Goal: Task Accomplishment & Management: Manage account settings

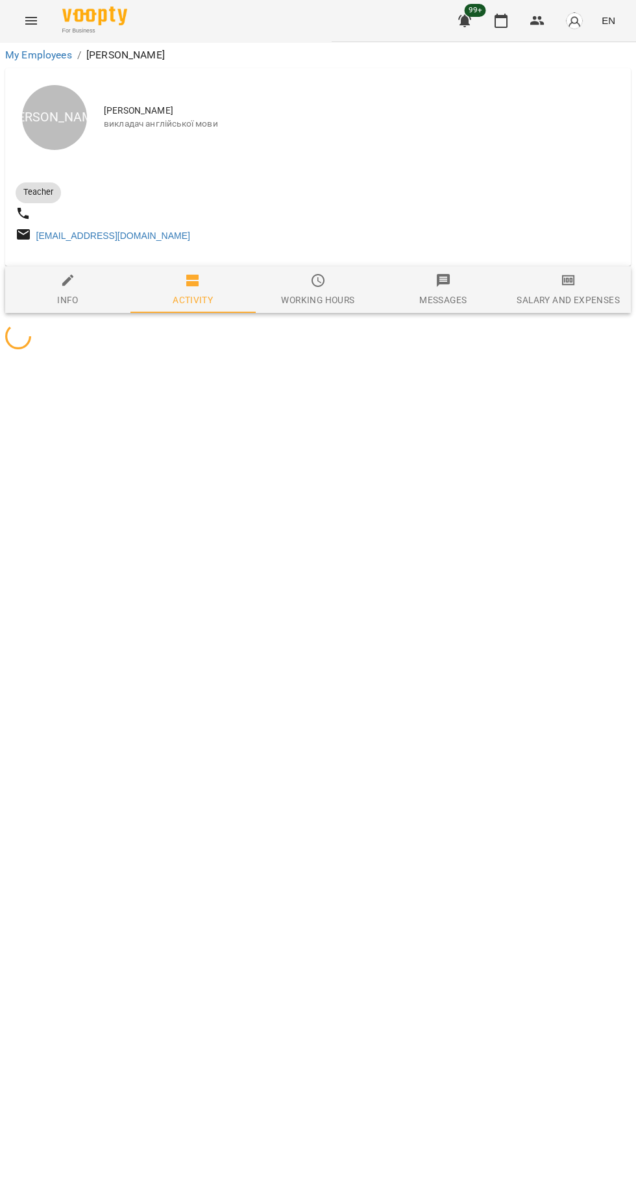
click at [466, 21] on icon "button" at bounding box center [465, 21] width 13 height 12
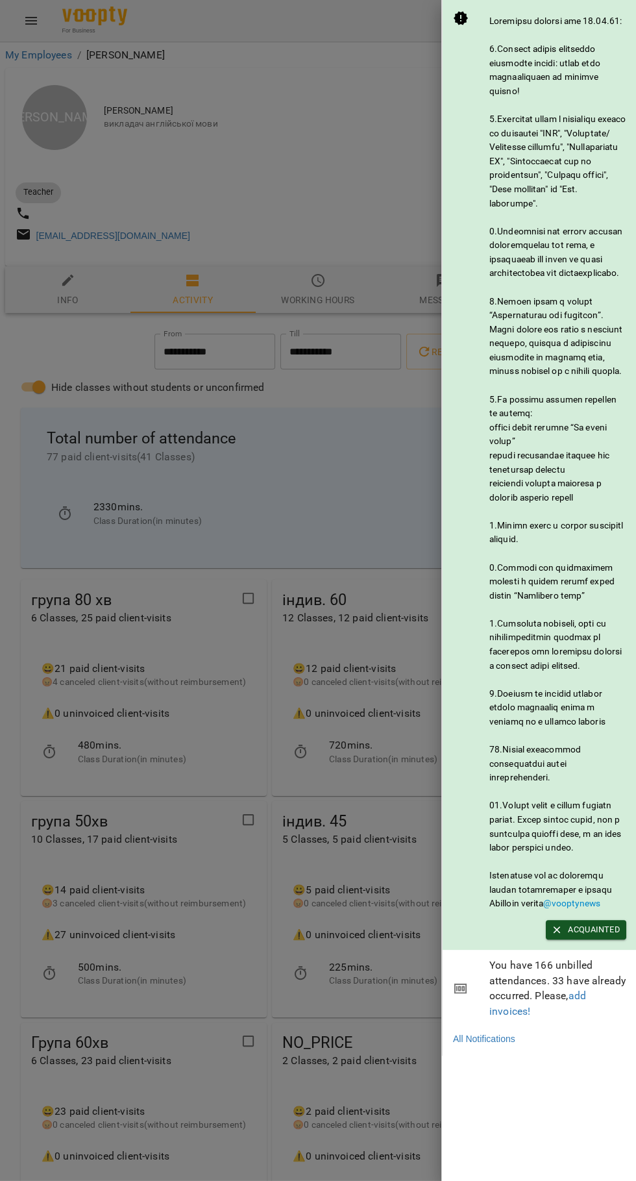
click at [345, 975] on div at bounding box center [318, 590] width 636 height 1181
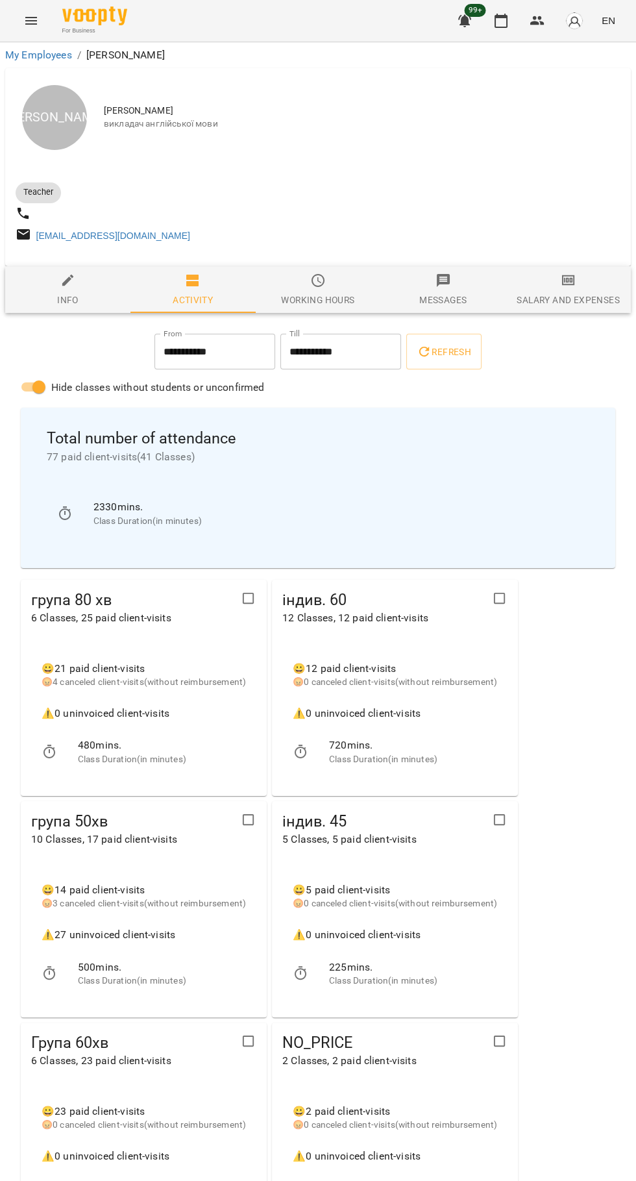
click at [502, 21] on icon "button" at bounding box center [502, 21] width 16 height 16
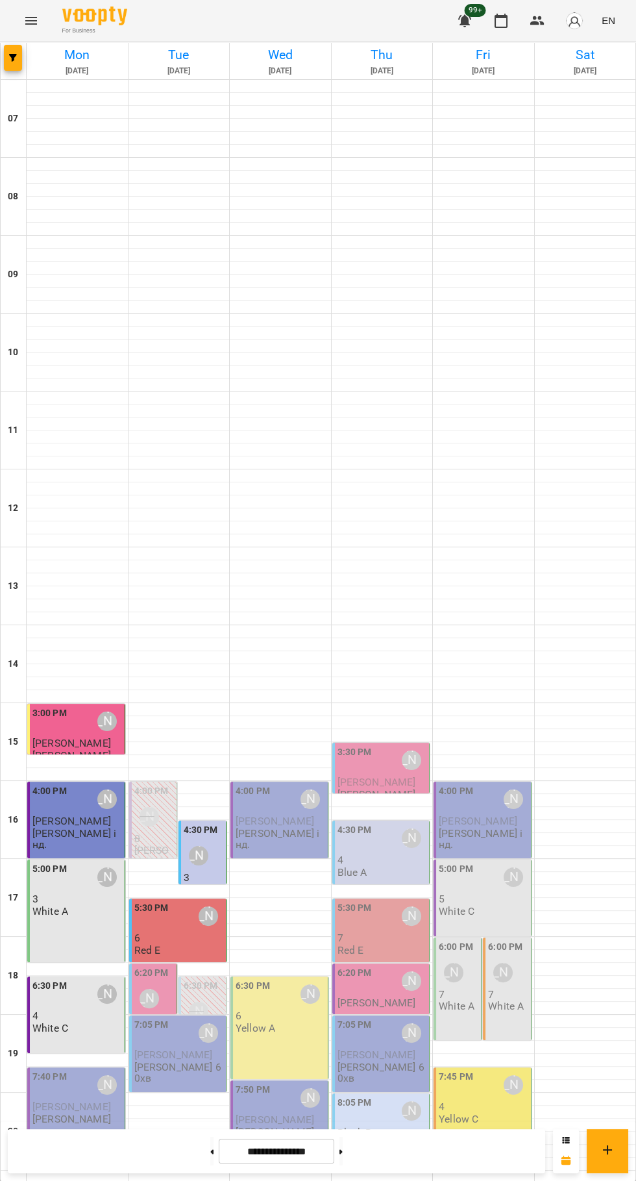
scroll to position [125, 0]
click at [181, 1062] on p "[PERSON_NAME] 60хв" at bounding box center [179, 1073] width 90 height 23
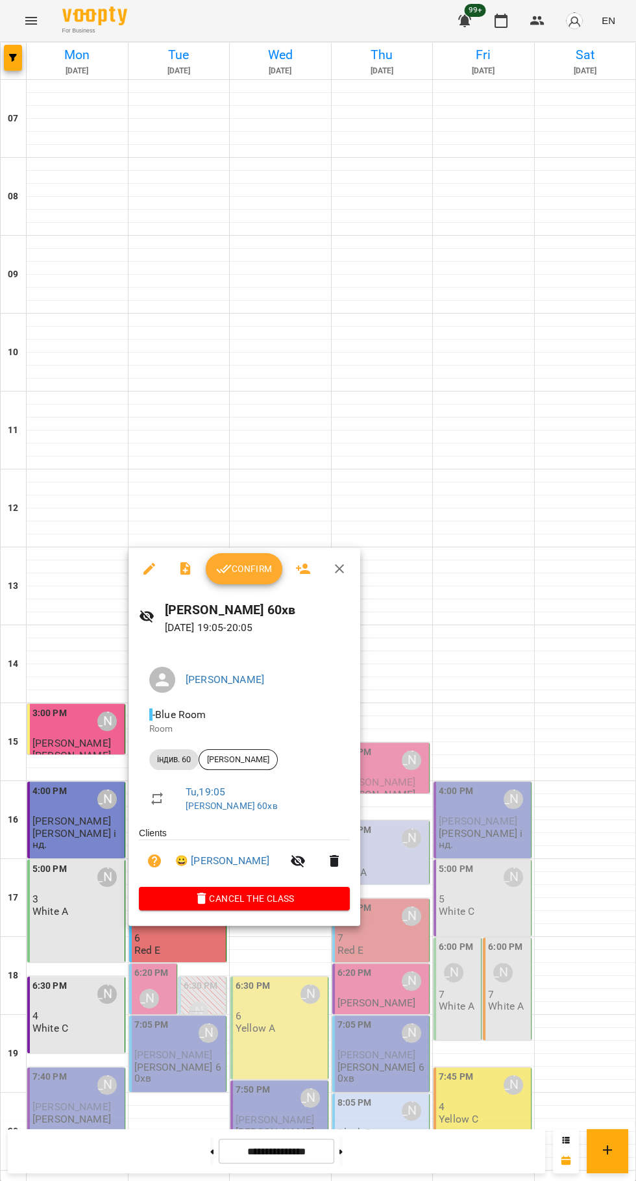
click at [229, 572] on icon "button" at bounding box center [224, 569] width 16 height 16
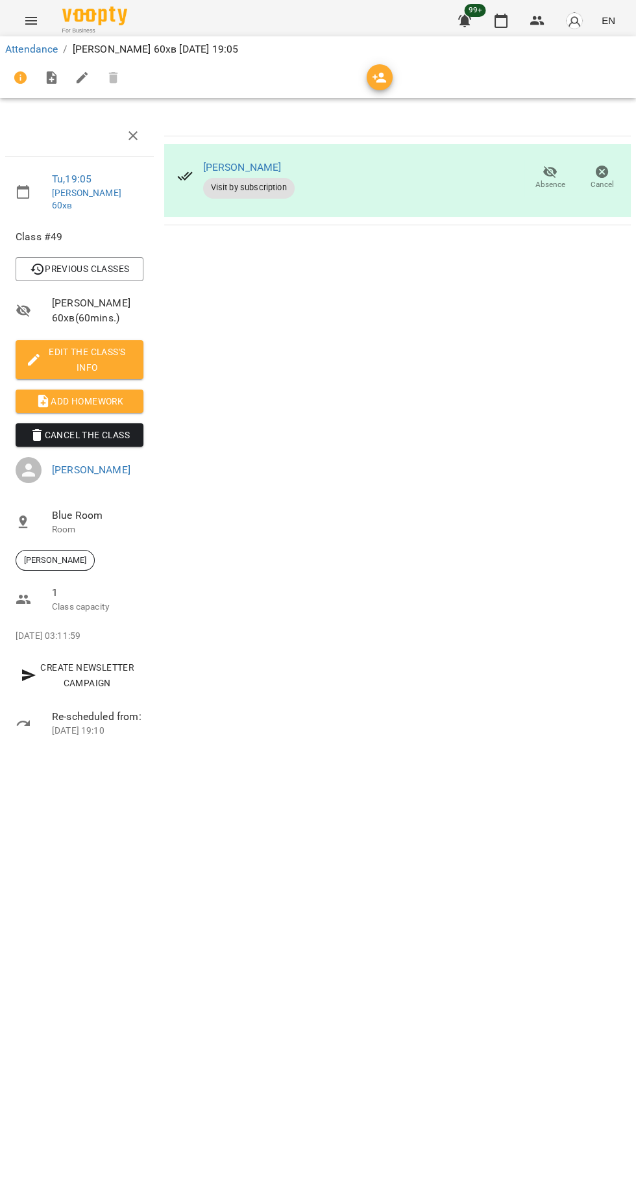
click at [82, 394] on span "Add Homework" at bounding box center [79, 402] width 107 height 16
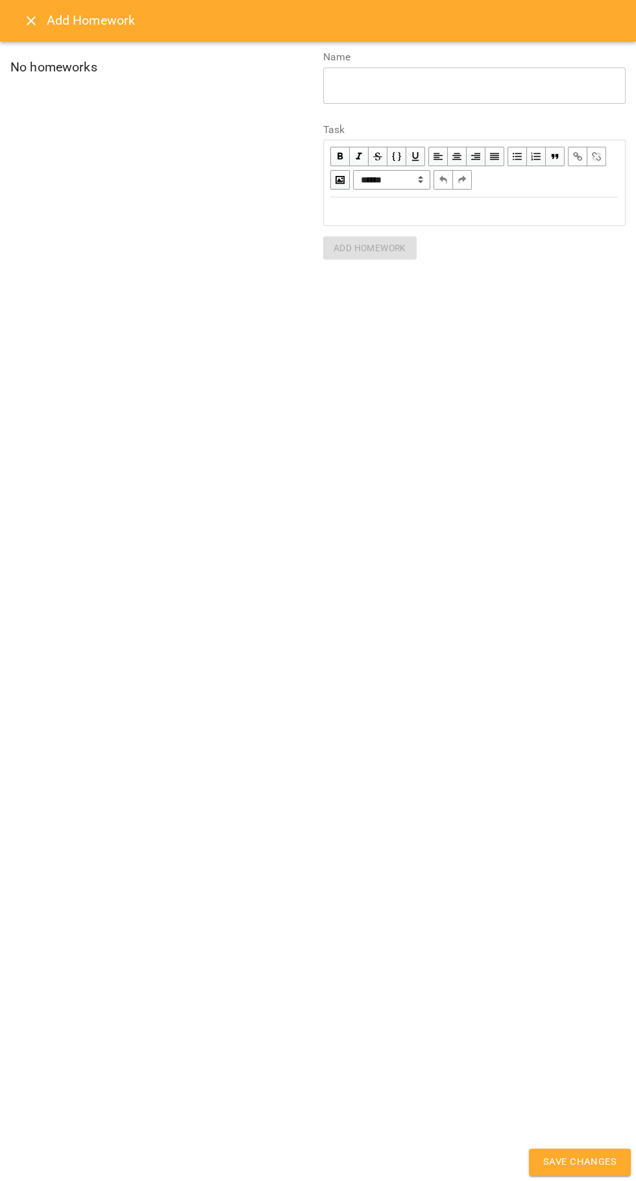
click at [356, 220] on div "Edit text" at bounding box center [475, 211] width 300 height 27
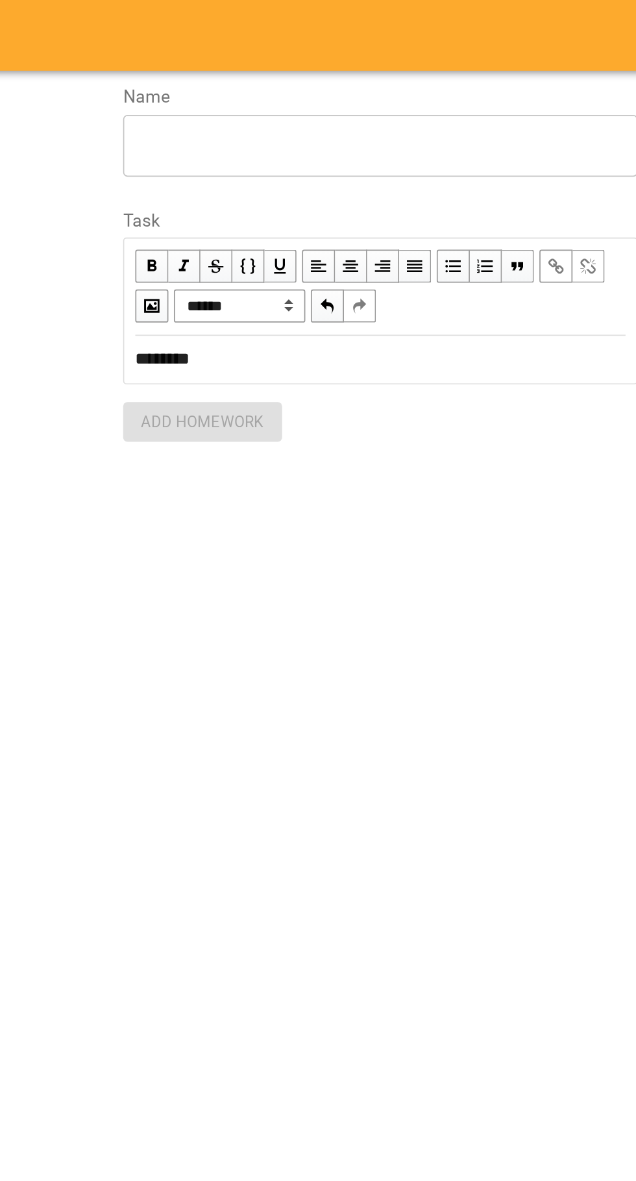
click at [363, 80] on textarea at bounding box center [475, 85] width 284 height 12
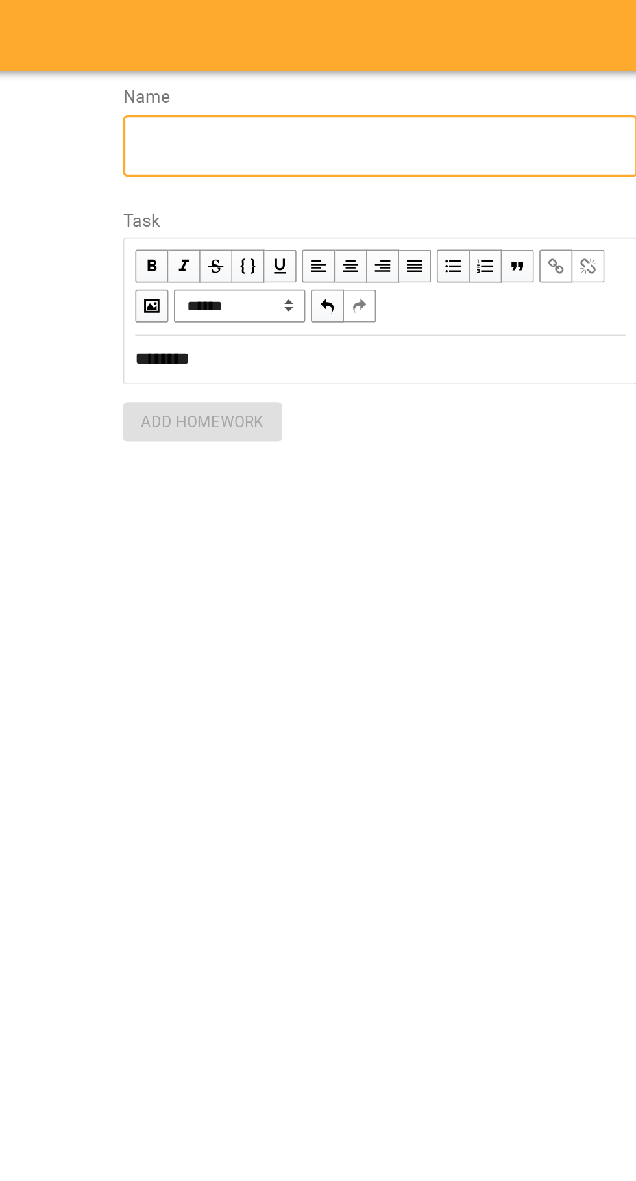
click at [349, 88] on textarea at bounding box center [475, 85] width 284 height 12
click at [351, 80] on textarea at bounding box center [475, 85] width 284 height 12
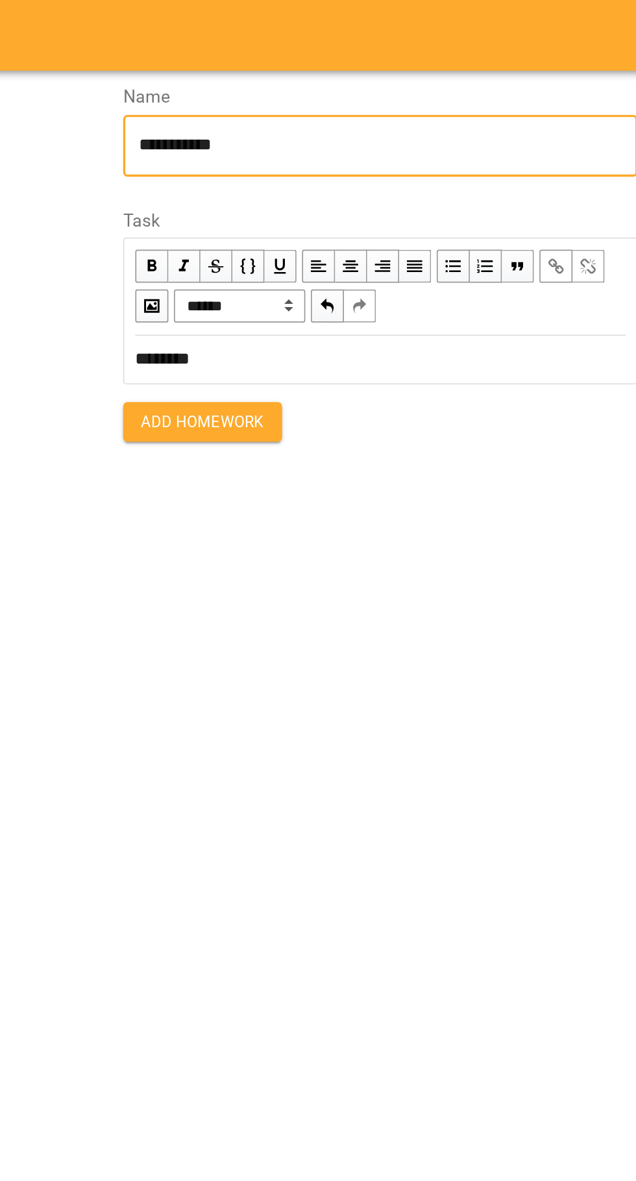
type textarea "**********"
click at [359, 247] on span "Add Homework" at bounding box center [370, 248] width 73 height 16
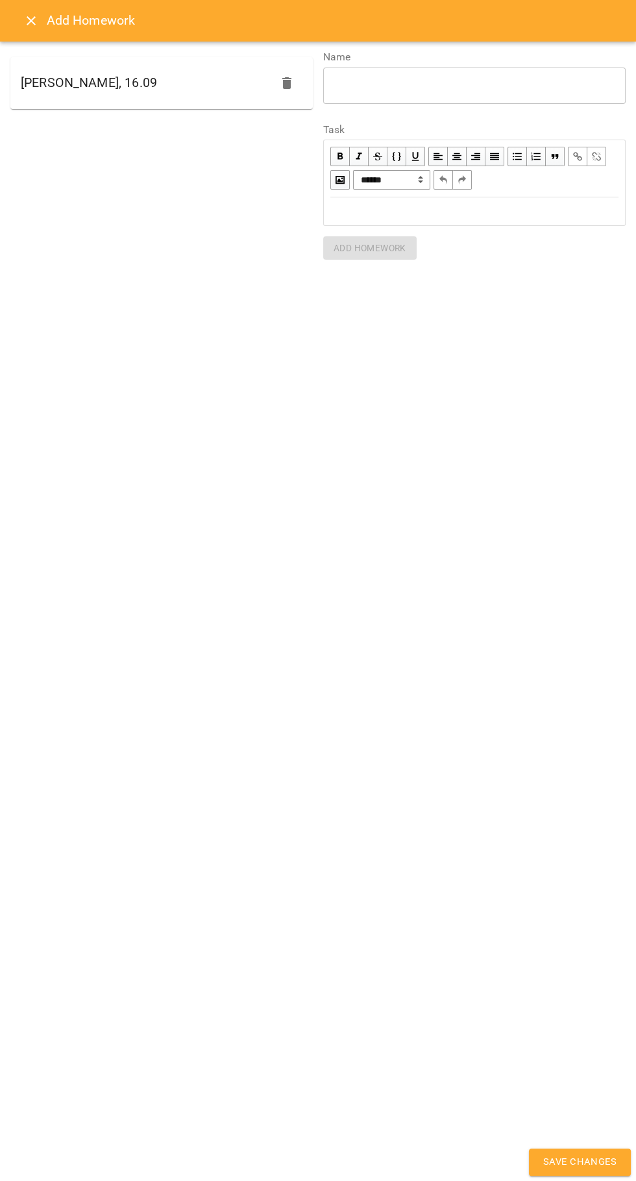
click at [583, 1162] on span "Save Changes" at bounding box center [580, 1162] width 73 height 17
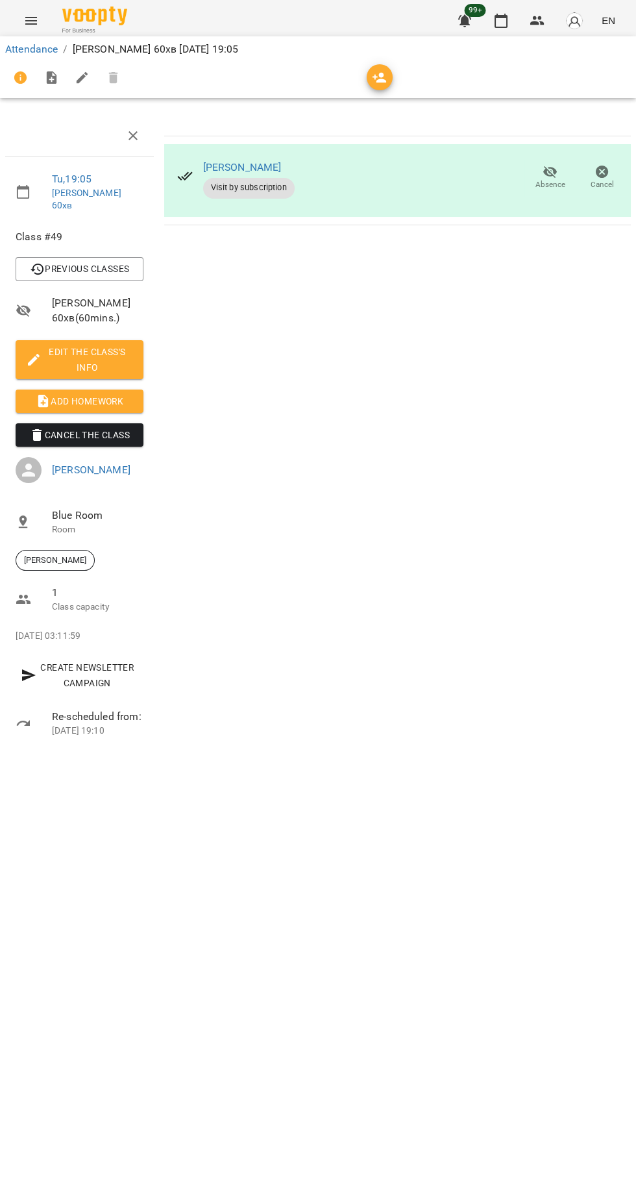
scroll to position [0, 3]
click at [473, 16] on span "99+" at bounding box center [475, 10] width 21 height 13
click at [466, 21] on icon "button" at bounding box center [465, 21] width 13 height 12
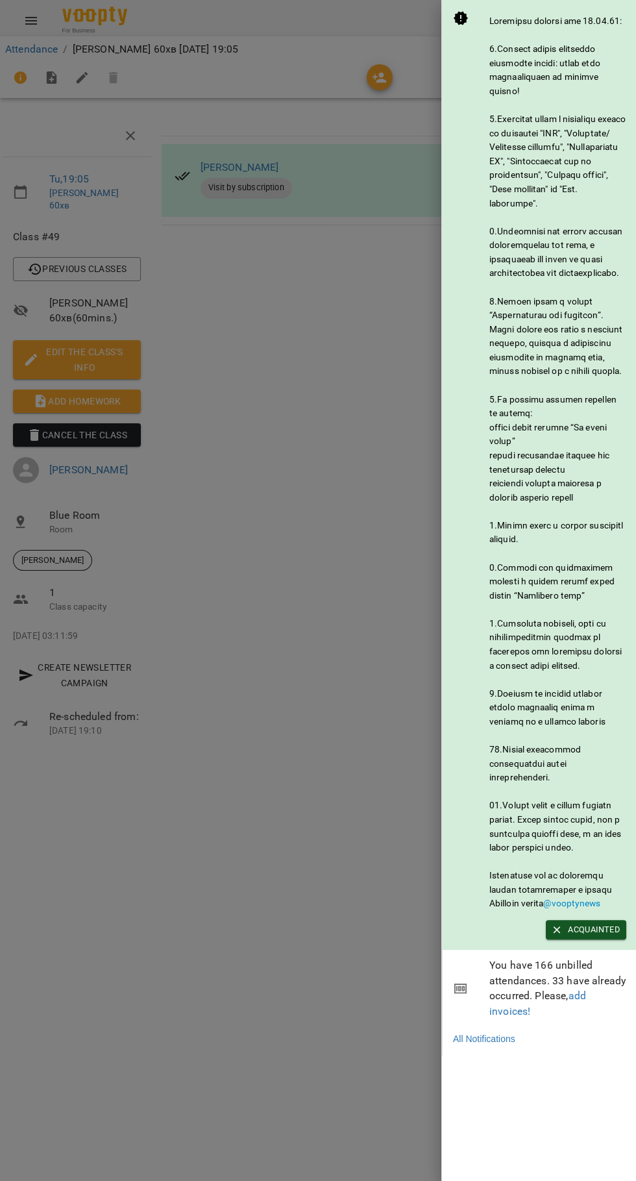
click at [338, 928] on div at bounding box center [318, 590] width 636 height 1181
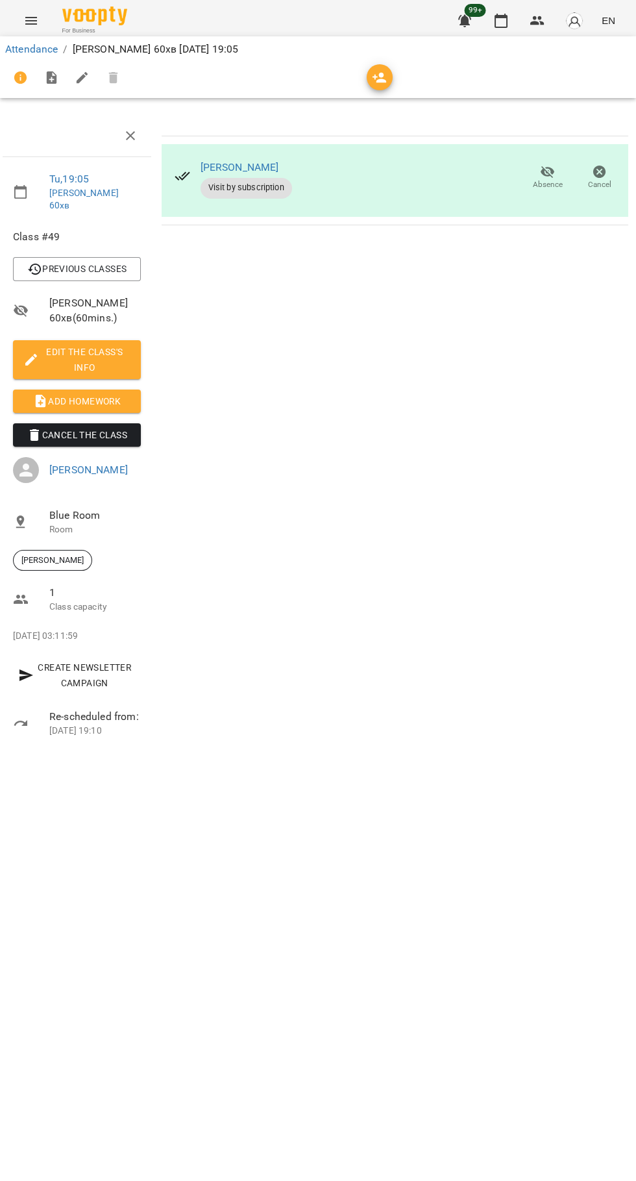
click at [501, 21] on icon "button" at bounding box center [502, 21] width 16 height 16
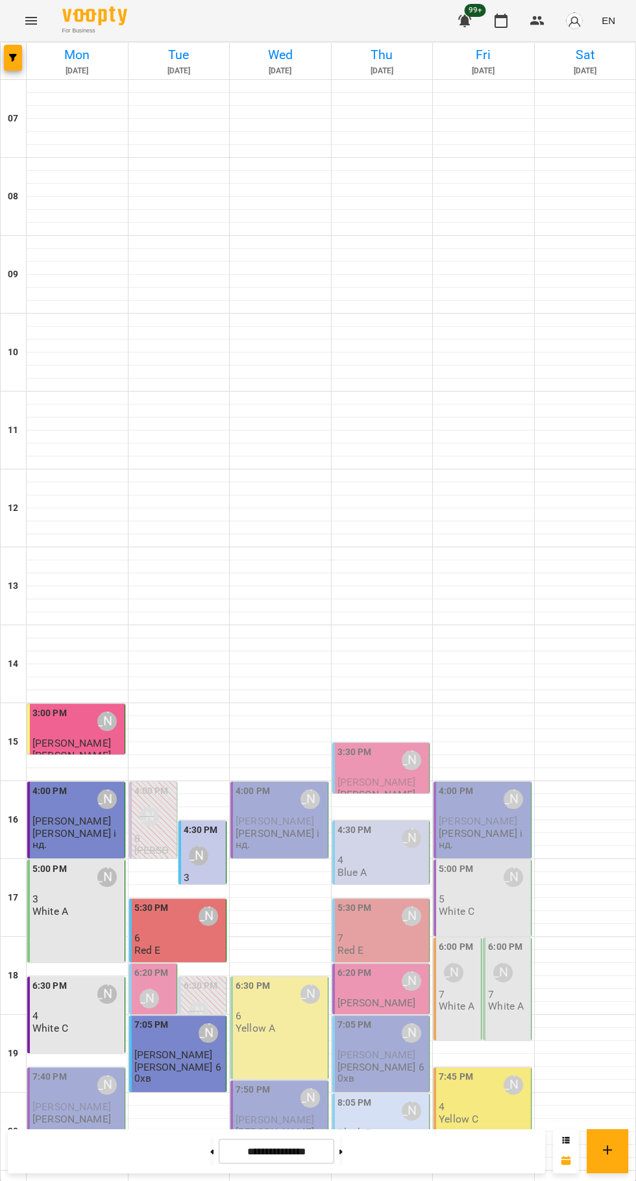
scroll to position [125, 0]
click at [143, 989] on div "[PERSON_NAME]" at bounding box center [149, 998] width 19 height 19
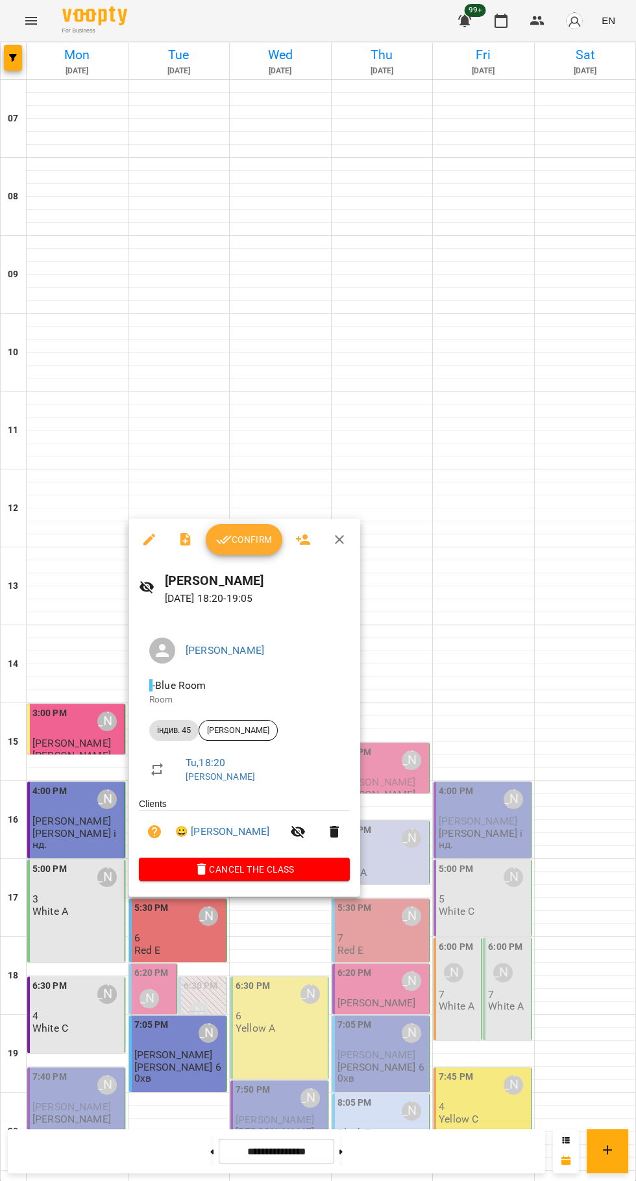
click at [598, 725] on div at bounding box center [318, 590] width 636 height 1181
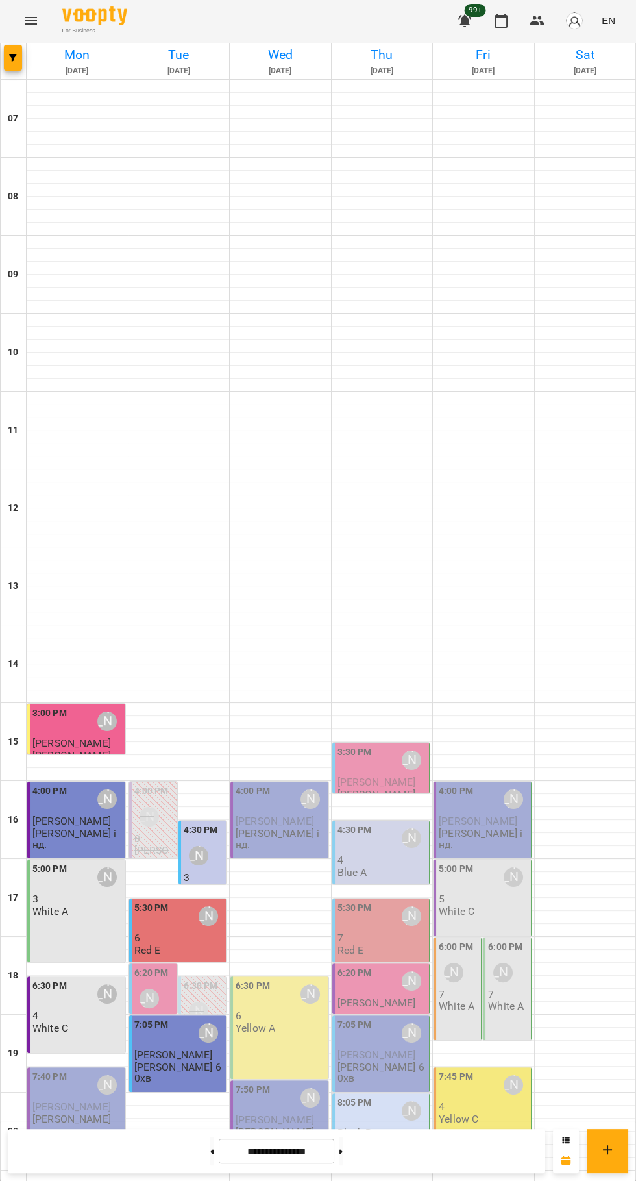
click at [616, 1119] on div at bounding box center [585, 1125] width 101 height 13
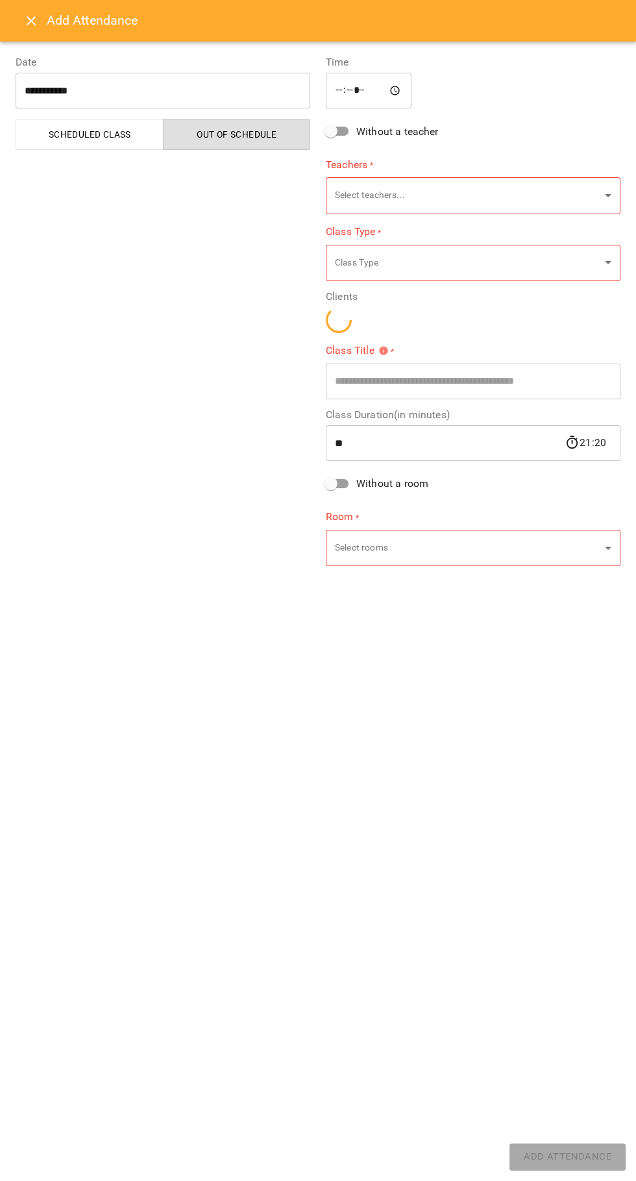
type input "**********"
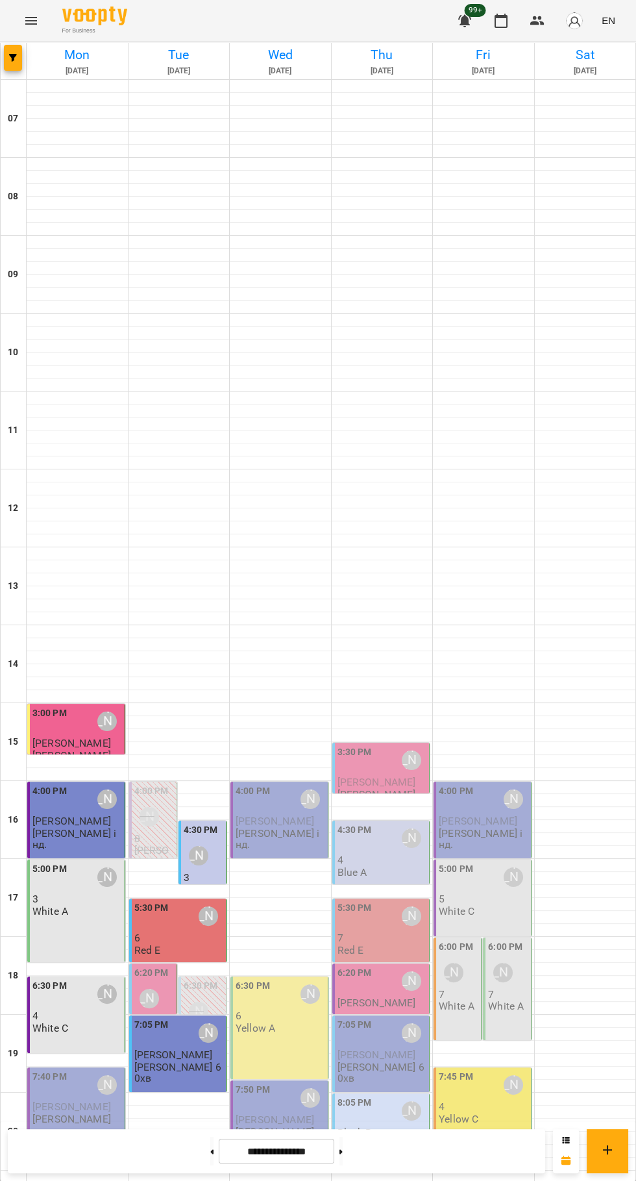
scroll to position [44, 0]
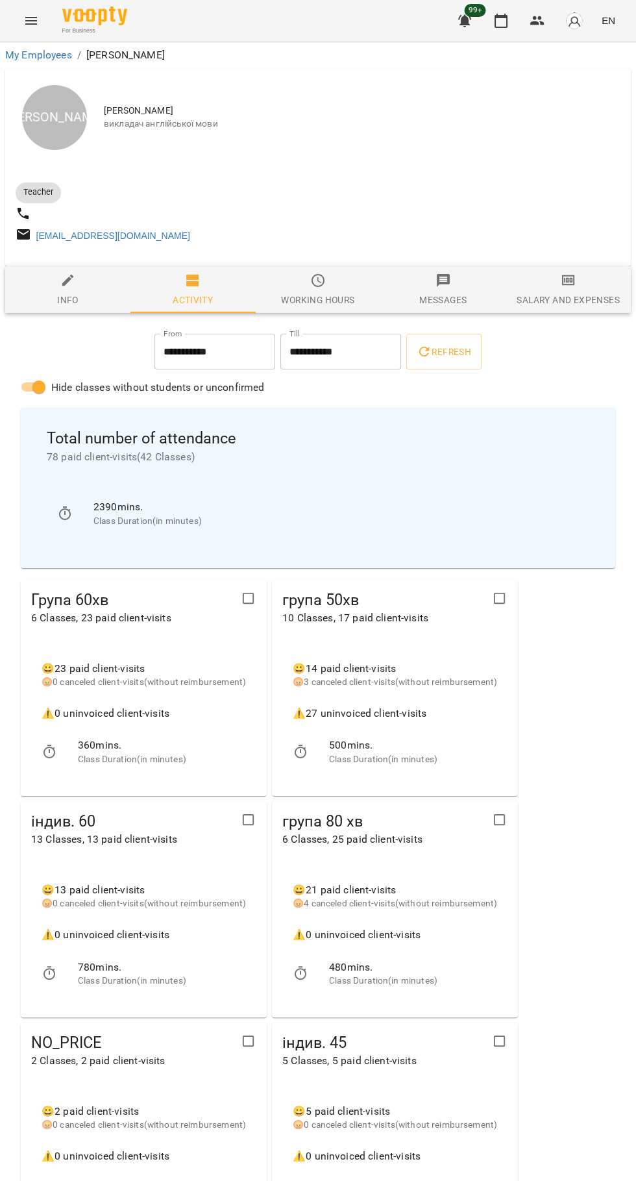
click at [502, 21] on icon "button" at bounding box center [502, 21] width 16 height 16
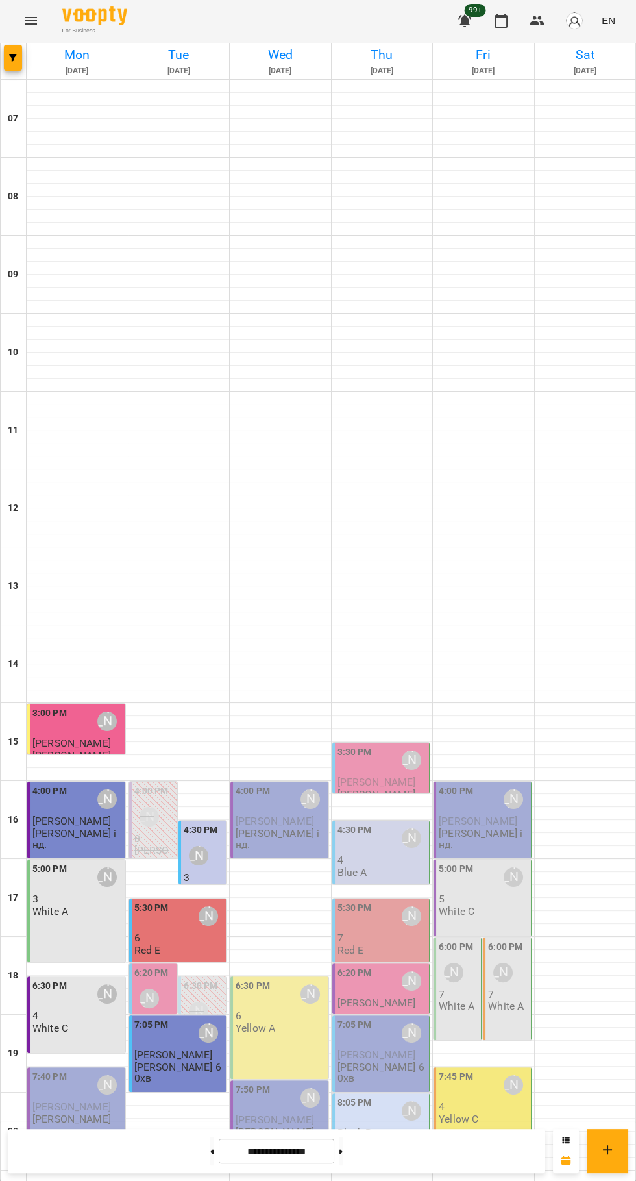
scroll to position [125, 0]
click at [168, 966] on div "6:20 PM [PERSON_NAME]" at bounding box center [154, 989] width 40 height 47
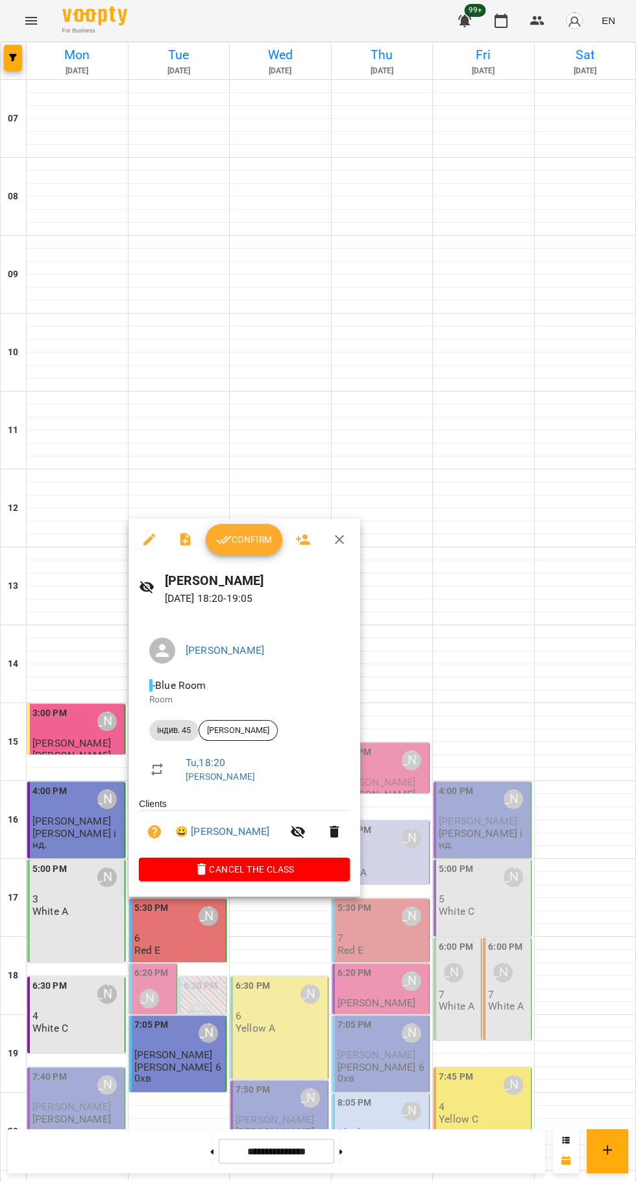
click at [254, 535] on span "Confirm" at bounding box center [244, 540] width 56 height 16
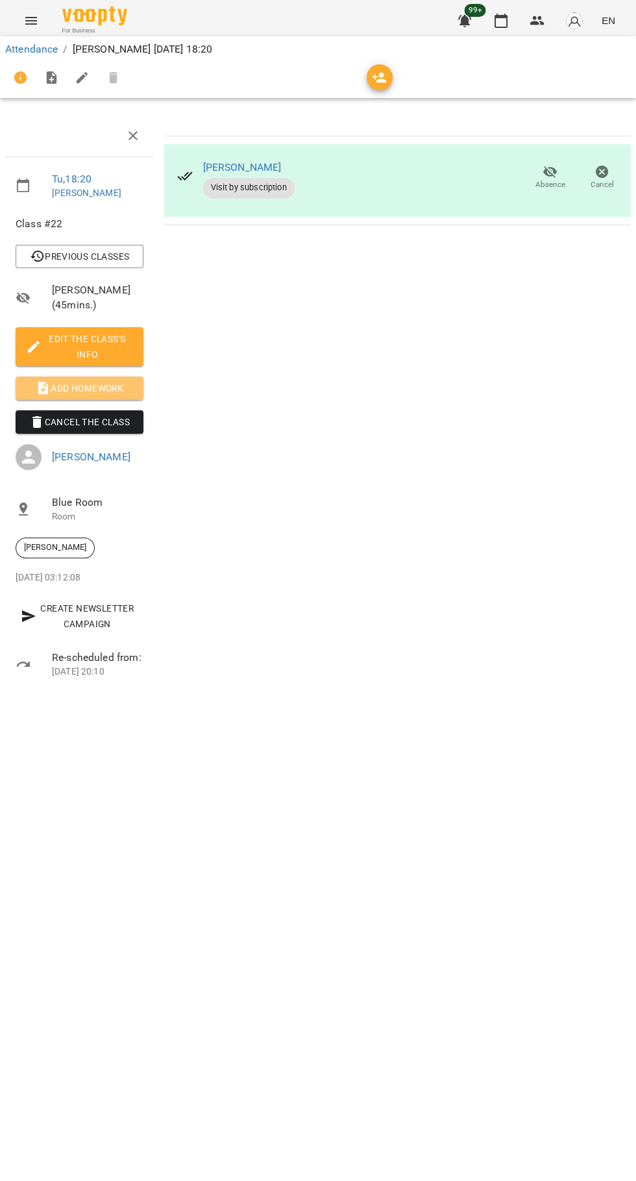
click at [116, 384] on span "Add Homework" at bounding box center [79, 389] width 107 height 16
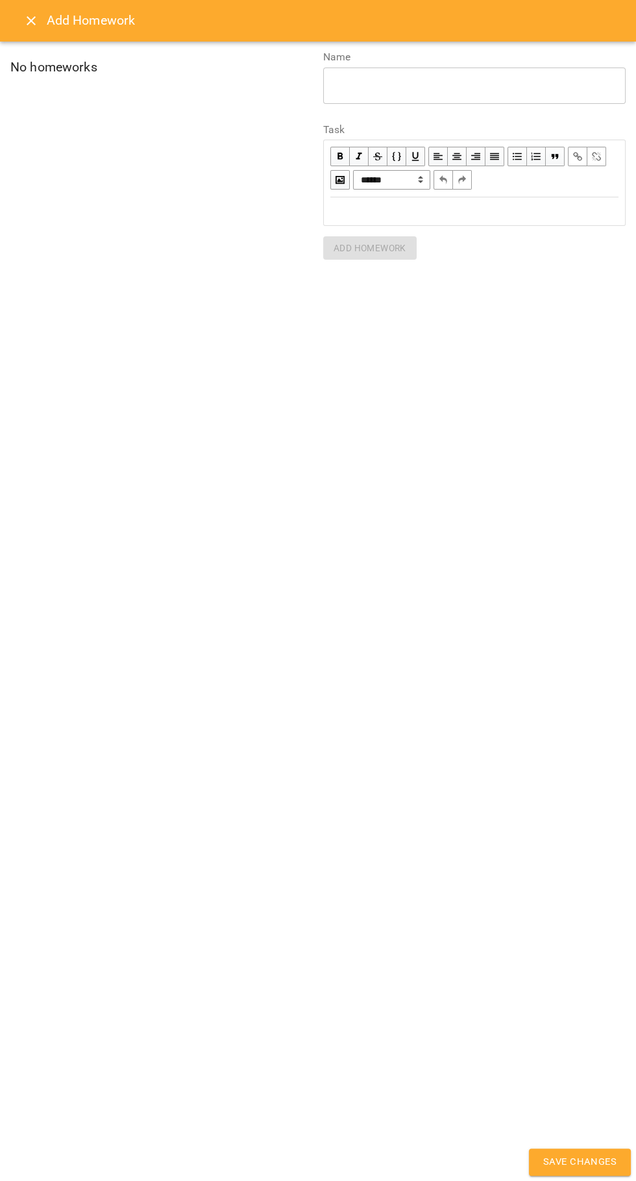
click at [455, 220] on div "Edit text" at bounding box center [475, 211] width 300 height 27
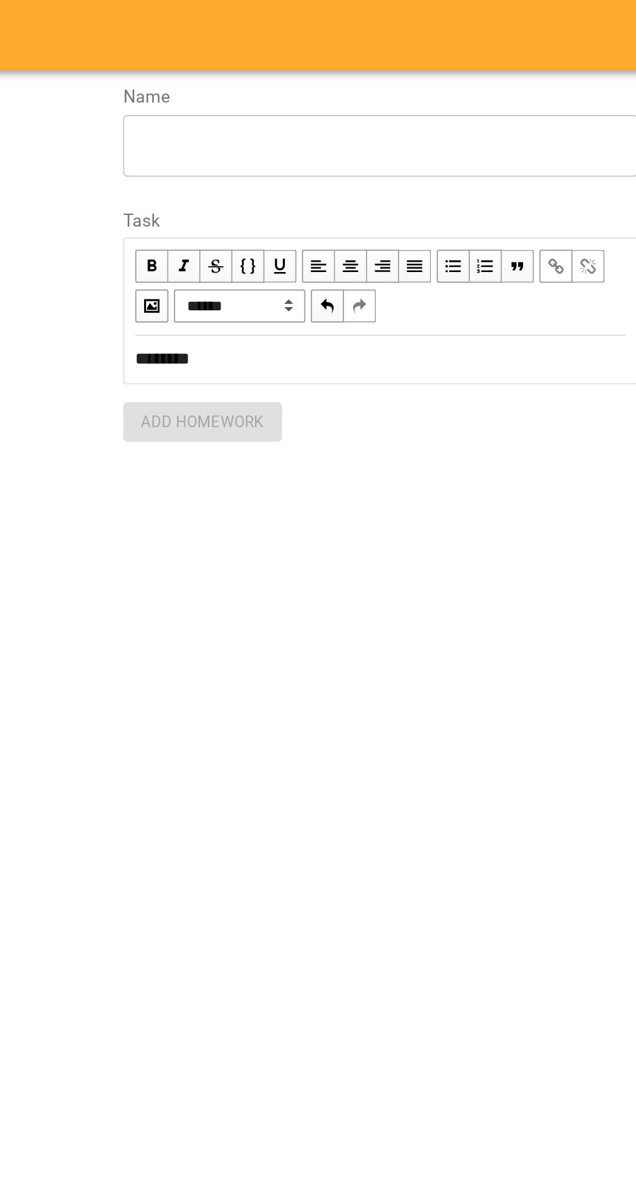
click at [552, 101] on div "* ​" at bounding box center [474, 86] width 303 height 36
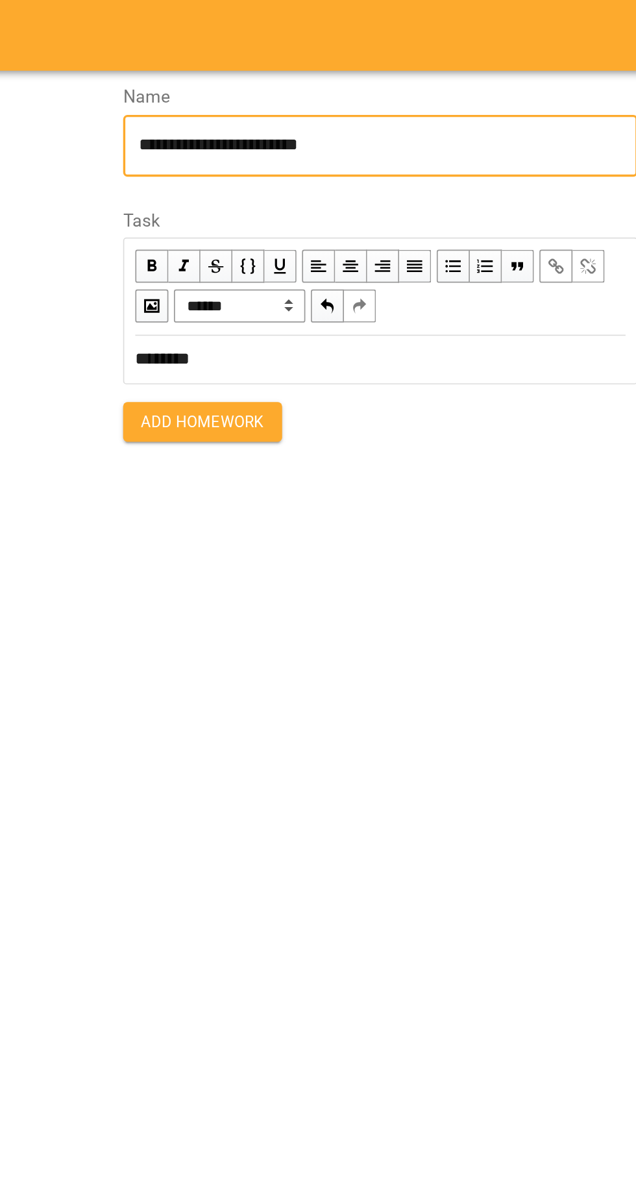
type textarea "**********"
click at [404, 257] on button "Add Homework" at bounding box center [370, 247] width 94 height 23
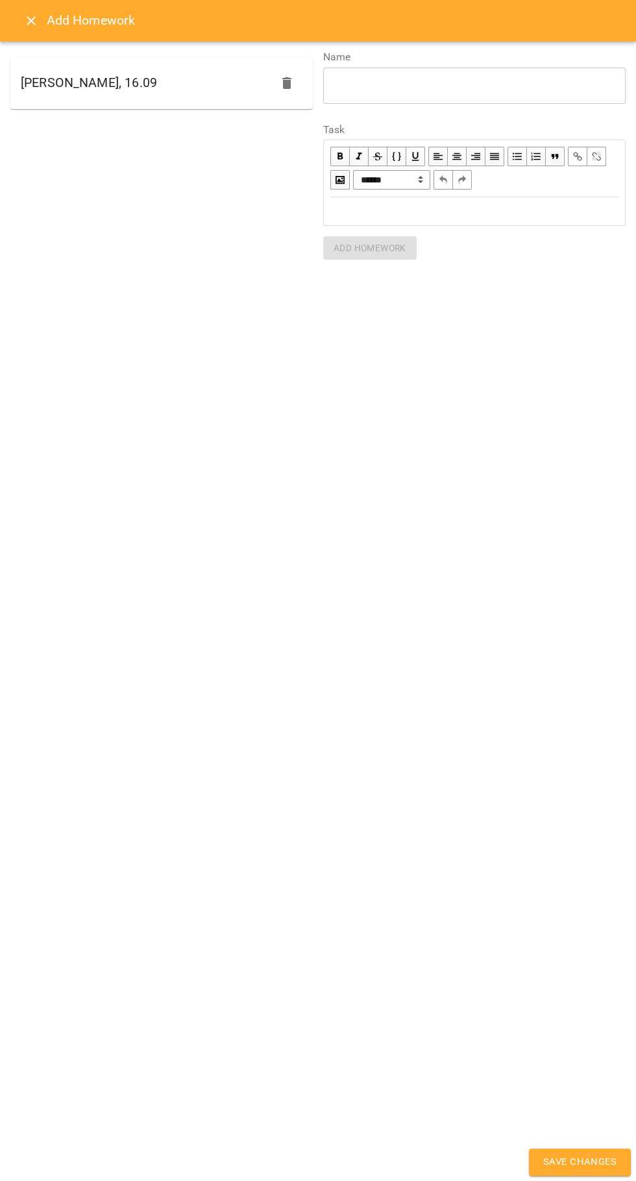
click at [563, 1160] on span "Save Changes" at bounding box center [580, 1162] width 73 height 17
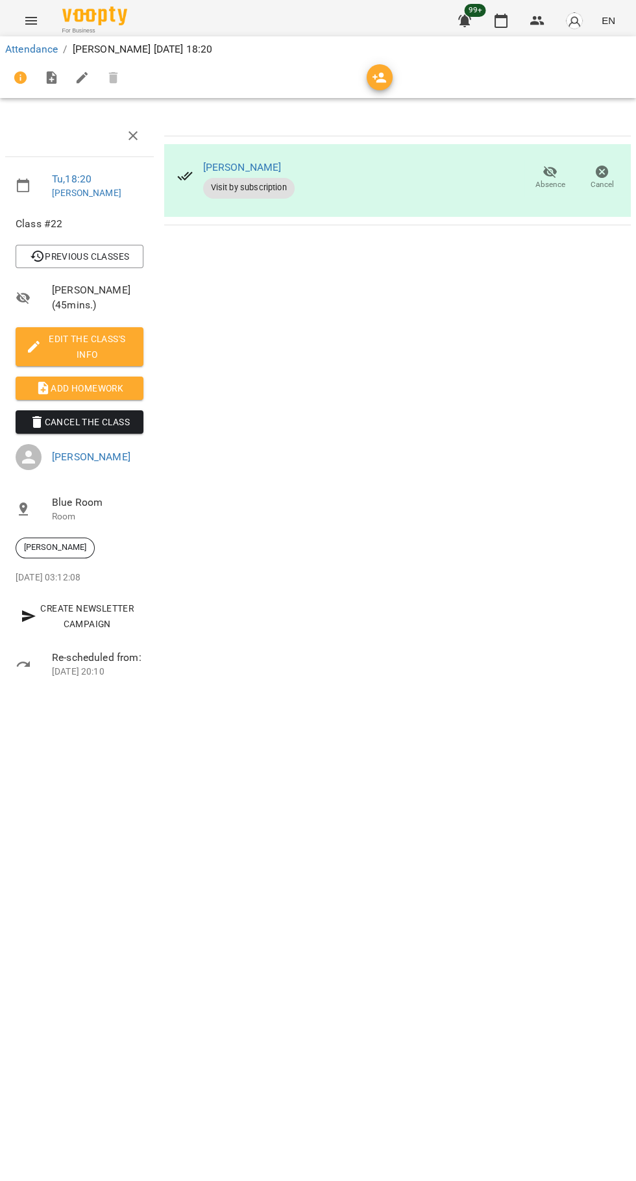
click at [501, 23] on icon "button" at bounding box center [502, 21] width 16 height 16
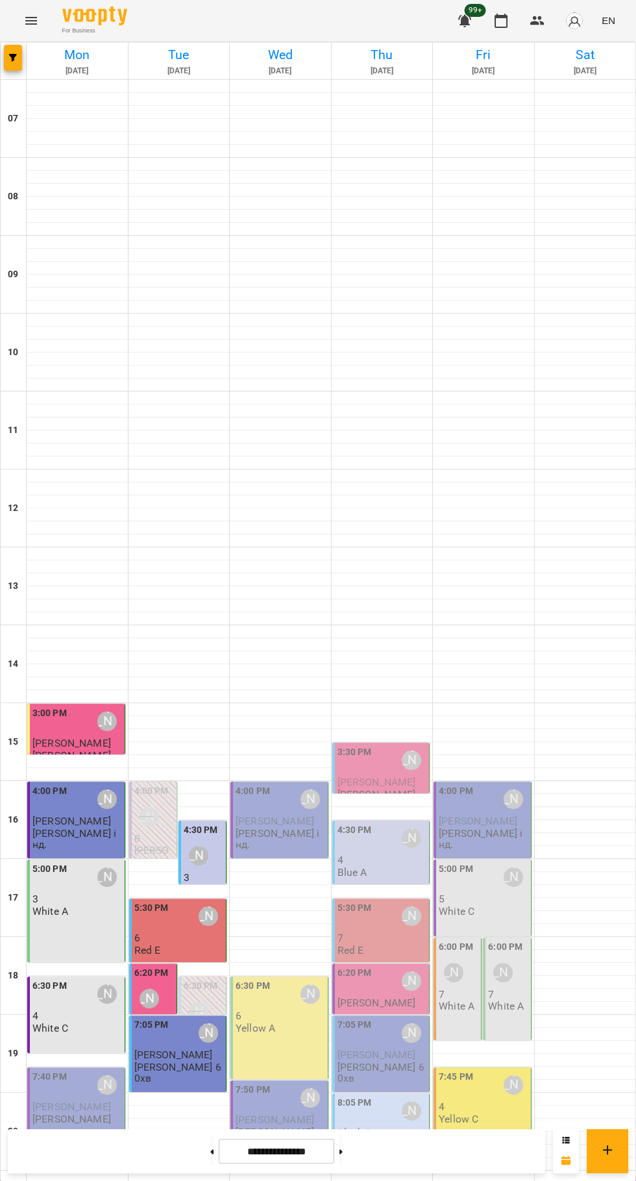
click at [175, 1063] on p "[PERSON_NAME] 60хв" at bounding box center [179, 1073] width 90 height 23
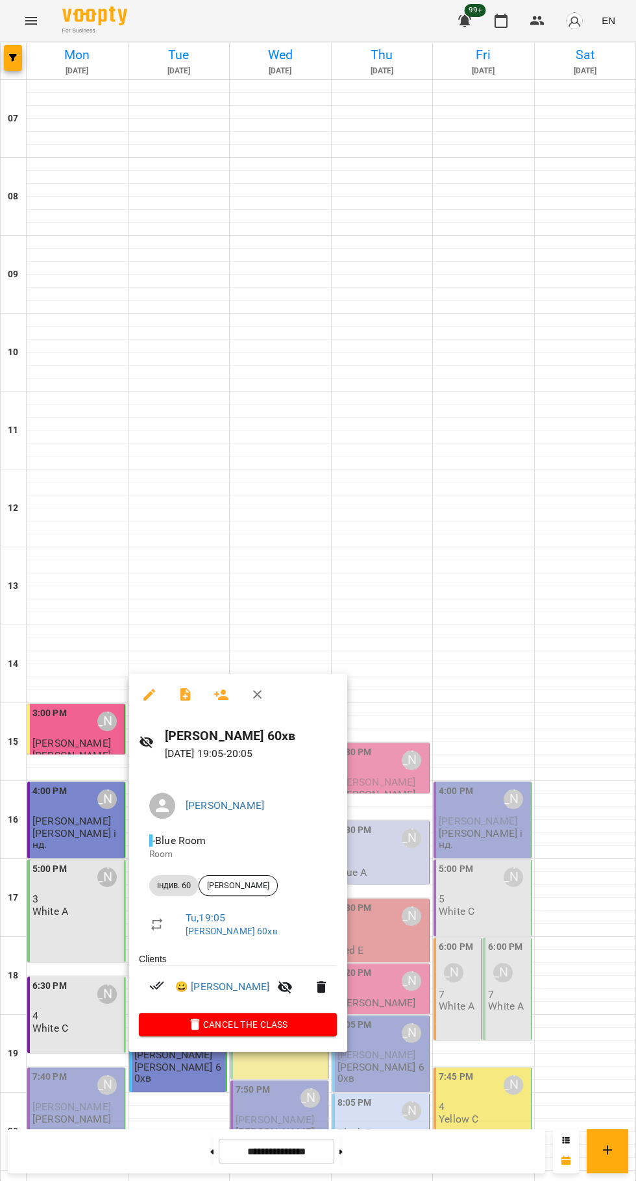
click at [182, 694] on icon "button" at bounding box center [185, 694] width 10 height 13
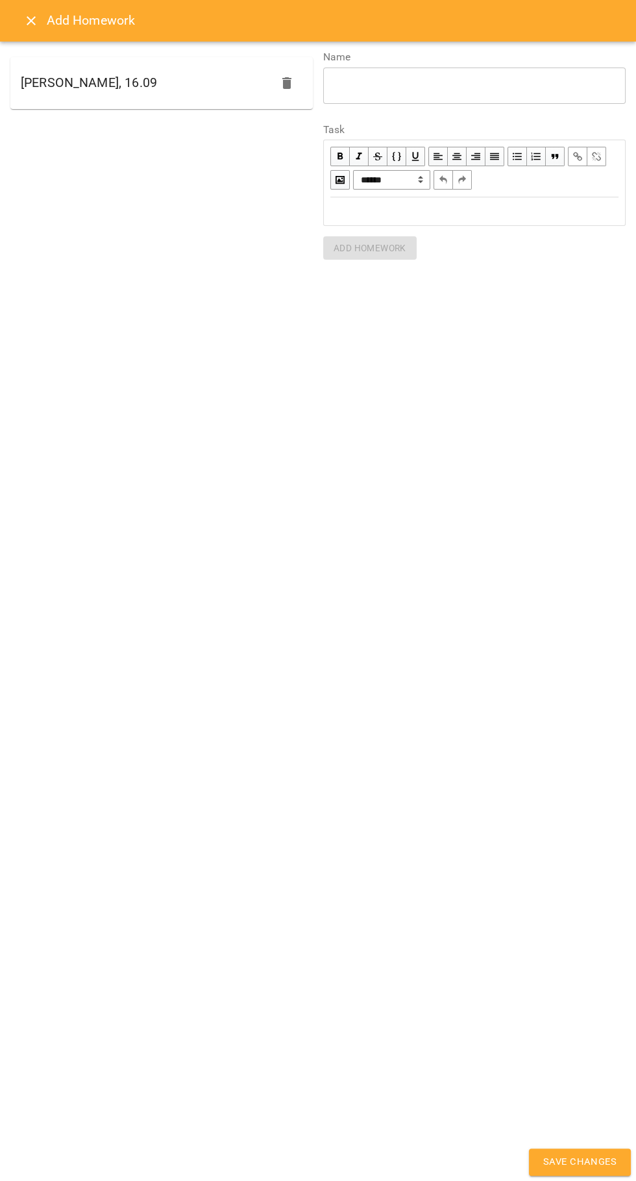
click at [173, 92] on div "[PERSON_NAME], 16.09" at bounding box center [161, 83] width 303 height 52
type textarea "**********"
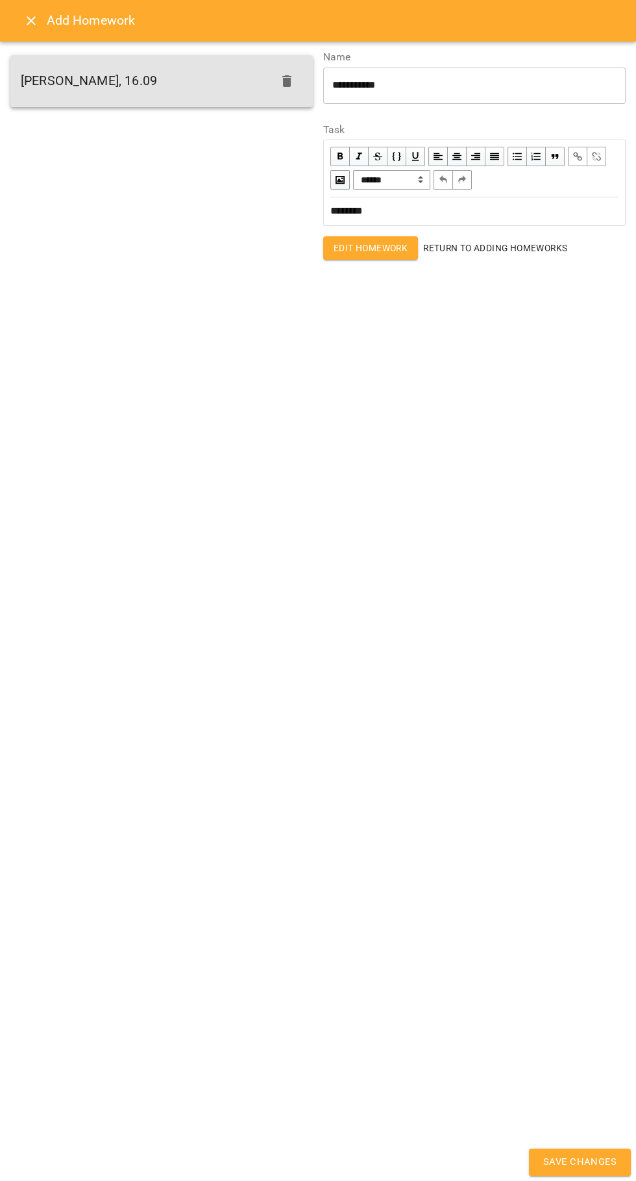
click at [573, 1159] on span "Save Changes" at bounding box center [580, 1162] width 73 height 17
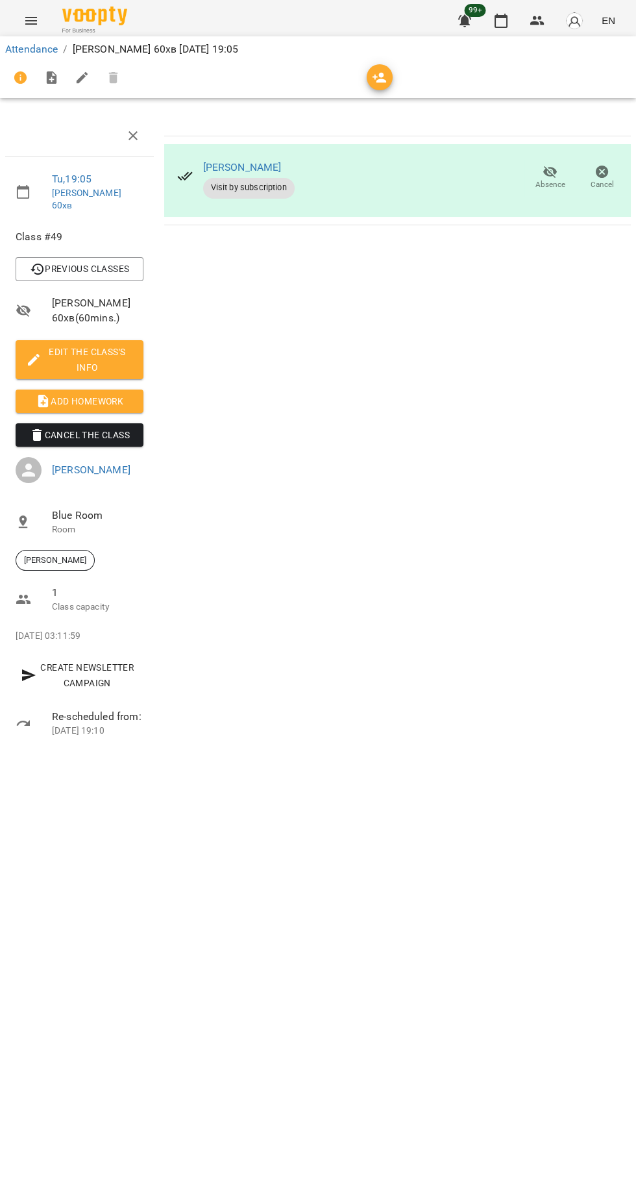
click at [582, 757] on div "Attendance / Цюра Олексій 60хв Tue, 16 Sep 2025 19:05 Tu , 19:05 Цюра Олексій 6…" at bounding box center [318, 399] width 636 height 714
